Goal: Task Accomplishment & Management: Use online tool/utility

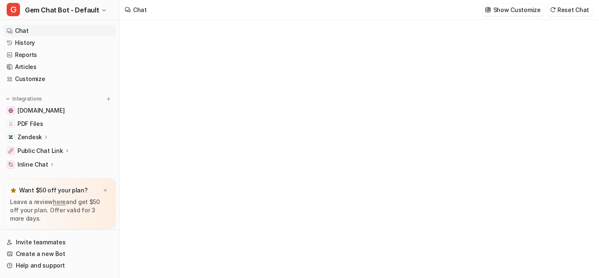
type textarea "**********"
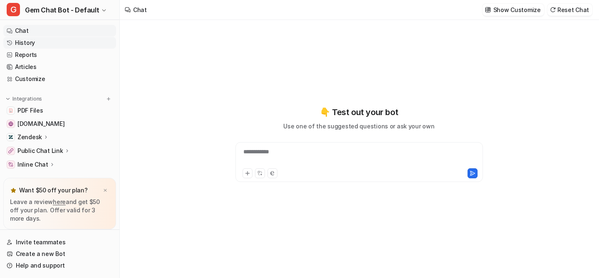
click at [37, 40] on link "History" at bounding box center [59, 43] width 113 height 12
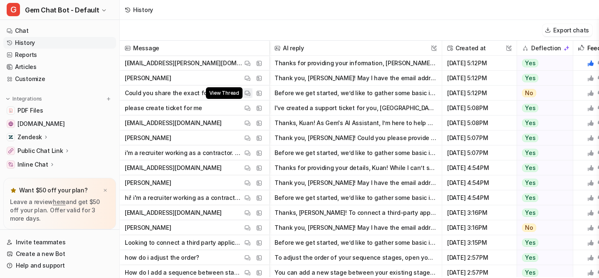
click at [247, 93] on img at bounding box center [248, 93] width 6 height 6
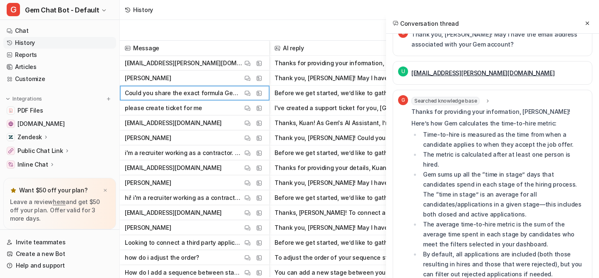
scroll to position [194, 0]
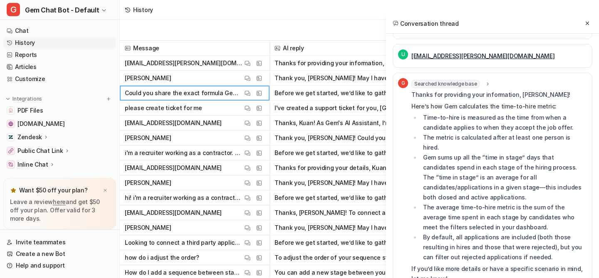
click at [214, 106] on span "please create ticket for me View Thread View Sources" at bounding box center [194, 108] width 143 height 15
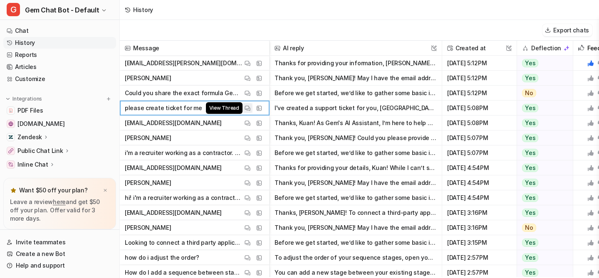
click at [248, 108] on img at bounding box center [248, 108] width 6 height 6
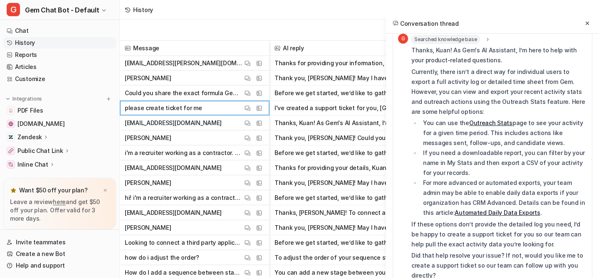
scroll to position [353, 0]
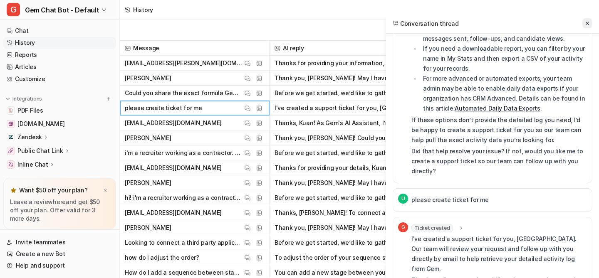
click at [588, 21] on icon at bounding box center [588, 23] width 6 height 6
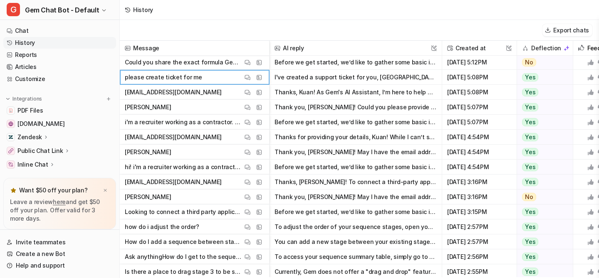
scroll to position [32, 0]
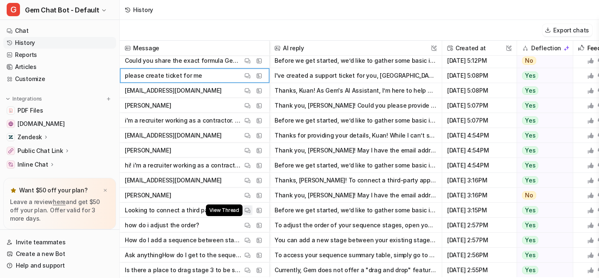
click at [250, 209] on img at bounding box center [248, 211] width 6 height 6
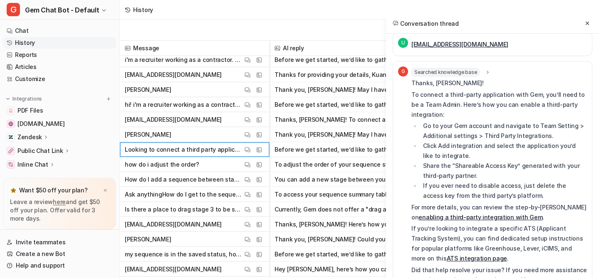
scroll to position [102, 0]
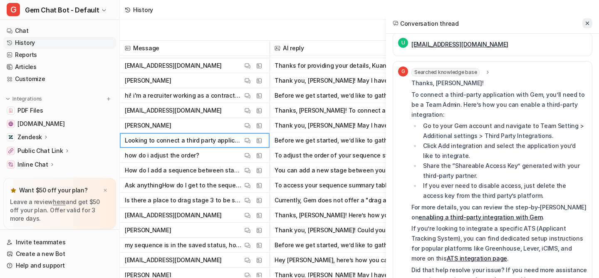
click at [586, 24] on icon at bounding box center [587, 23] width 3 height 3
